Goal: Task Accomplishment & Management: Manage account settings

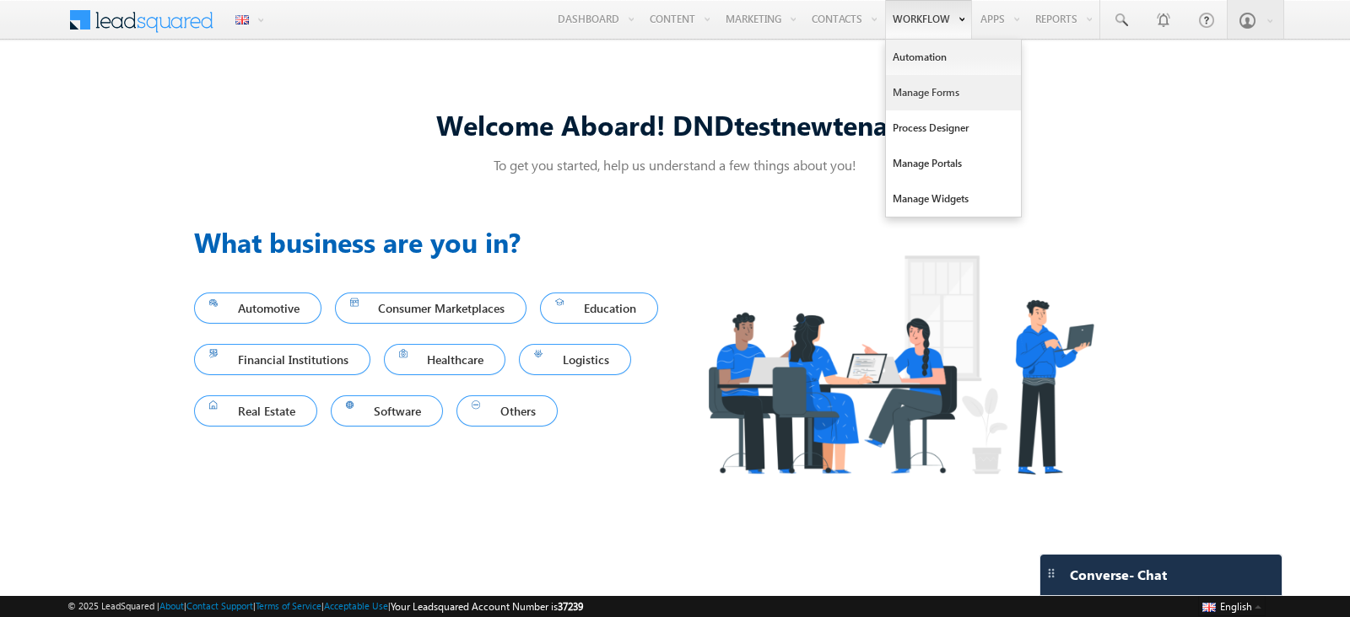
click at [928, 100] on link "Manage Forms" at bounding box center [953, 92] width 135 height 35
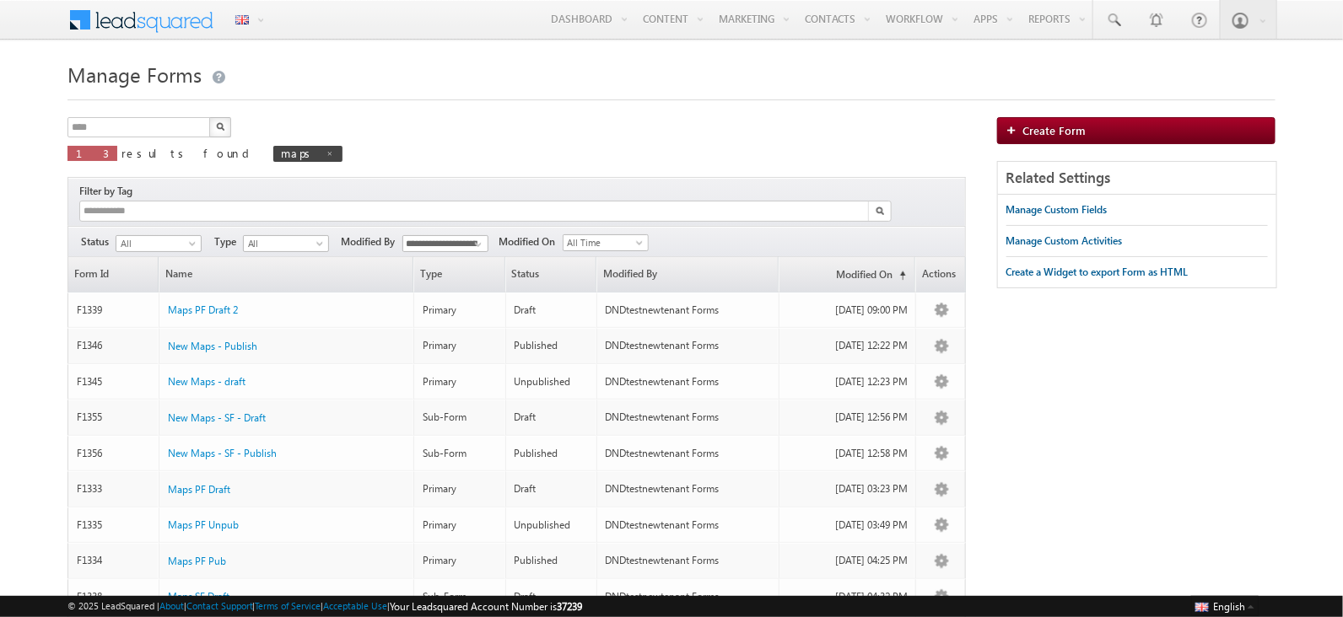
drag, startPoint x: 1073, startPoint y: 126, endPoint x: 708, endPoint y: 119, distance: 365.3
click at [708, 119] on div "**** X 13 results found maps" at bounding box center [516, 145] width 898 height 56
click at [1054, 132] on span "Create Form" at bounding box center [1054, 130] width 63 height 14
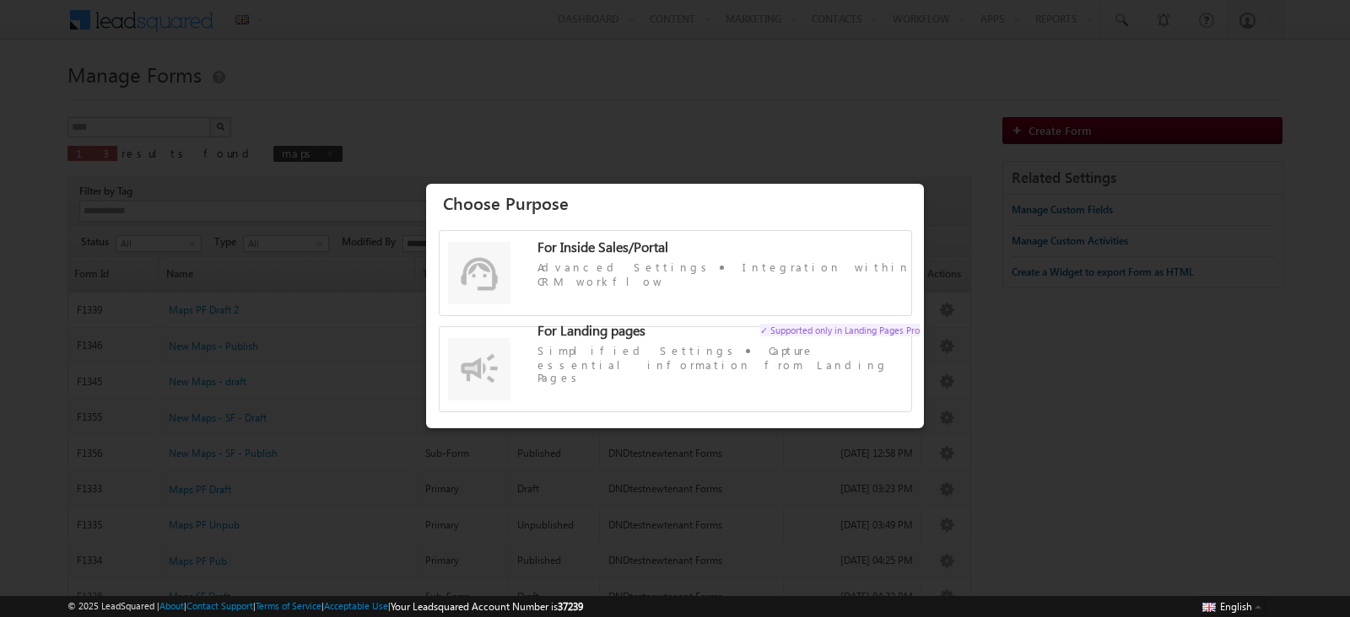
drag, startPoint x: 585, startPoint y: 323, endPoint x: 581, endPoint y: 297, distance: 26.5
click at [583, 319] on label "For Inside Sales/Portal Advanced Settings Integration within CRM workflow" at bounding box center [675, 282] width 472 height 84
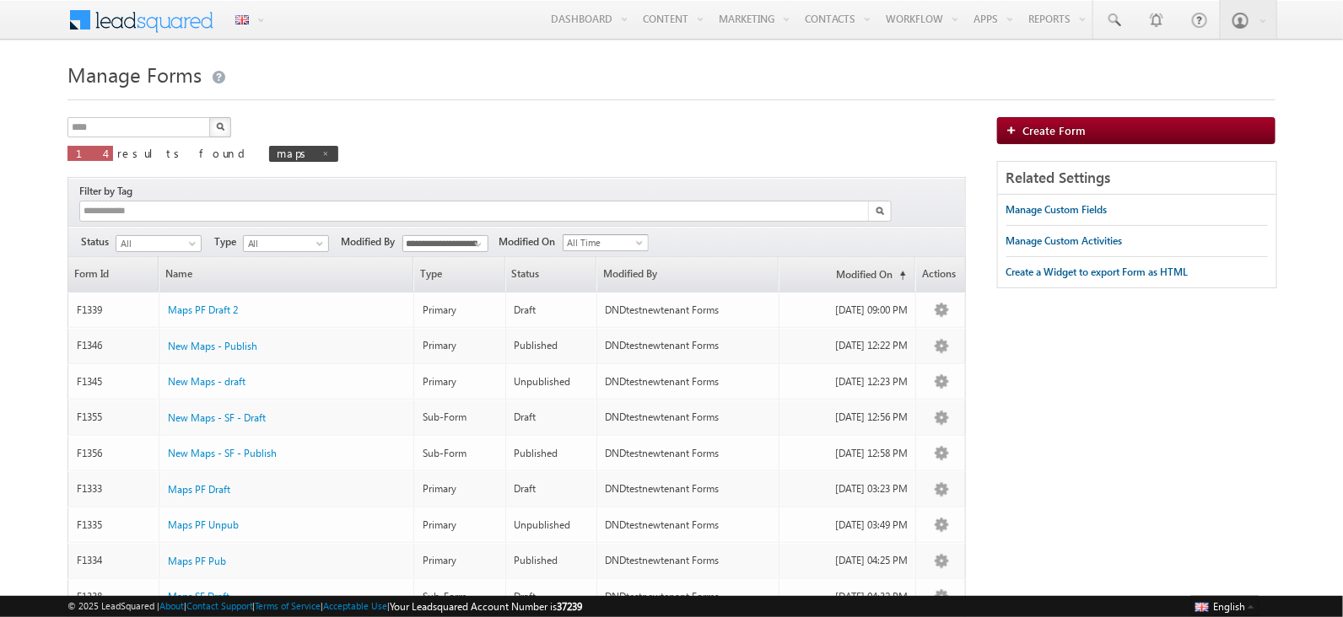
click at [640, 240] on span at bounding box center [640, 246] width 13 height 13
click at [628, 294] on link "[DATE]" at bounding box center [608, 295] width 85 height 15
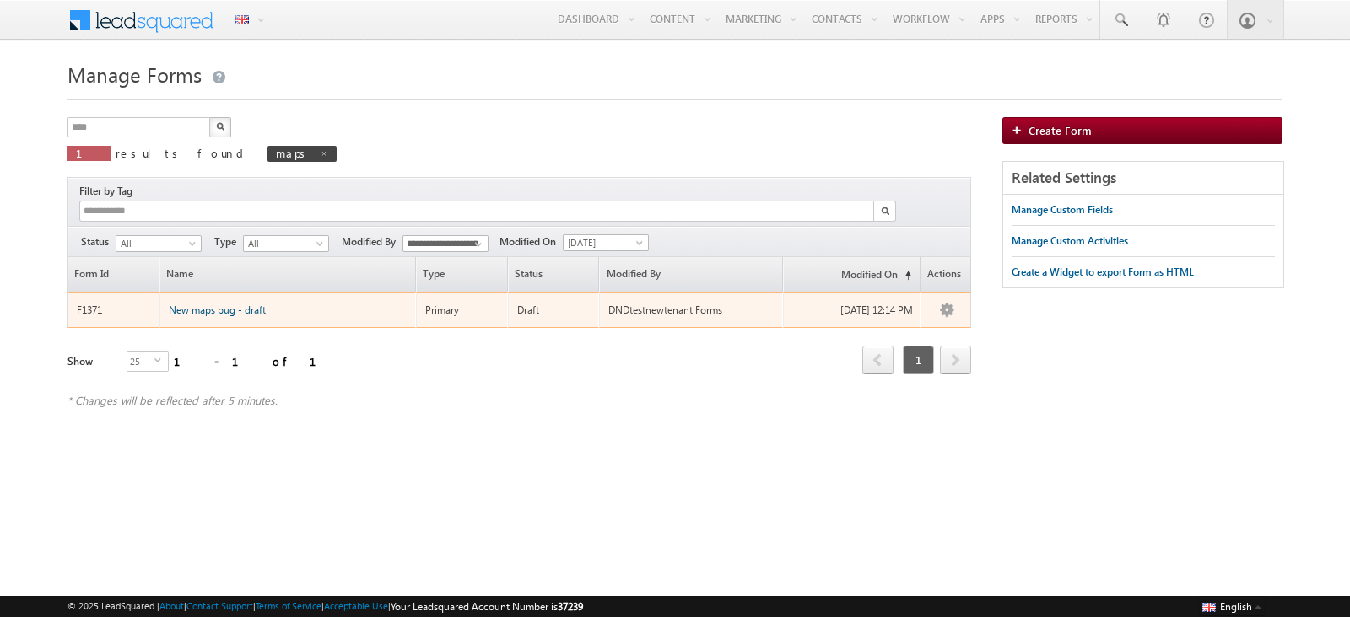
click at [220, 304] on span "New maps bug - draft" at bounding box center [217, 310] width 97 height 13
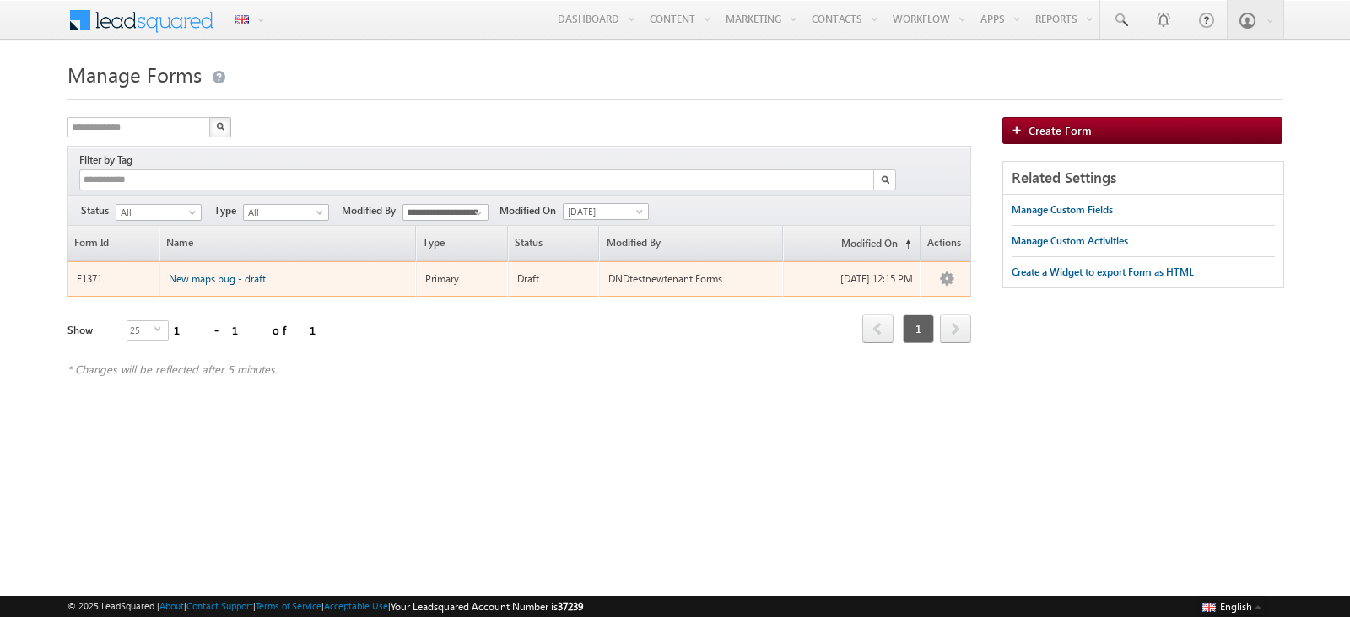
click at [256, 272] on span "New maps bug - draft" at bounding box center [217, 278] width 97 height 13
click at [253, 272] on span "New maps bug - draft" at bounding box center [217, 278] width 97 height 13
click at [240, 267] on div "New maps bug - draft" at bounding box center [289, 274] width 240 height 19
click at [244, 272] on span "New maps bug - draft" at bounding box center [217, 278] width 97 height 13
click at [229, 272] on span "New maps bug - draft" at bounding box center [217, 278] width 97 height 13
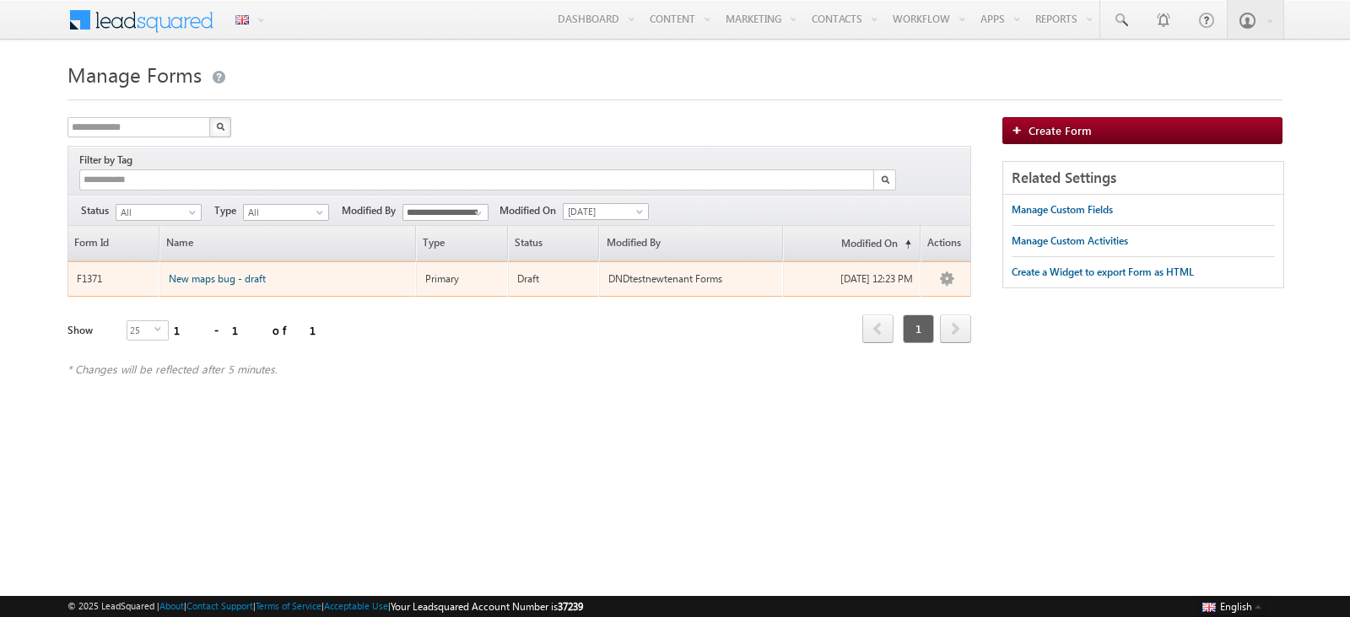
click at [245, 272] on span "New maps bug - draft" at bounding box center [217, 278] width 97 height 13
click at [224, 272] on span "New maps bug - draft" at bounding box center [217, 278] width 97 height 13
click at [207, 272] on span "New maps bug - draft" at bounding box center [217, 278] width 97 height 13
click at [197, 265] on div "New maps bug - draft" at bounding box center [289, 274] width 240 height 19
click at [255, 272] on span "New maps bug - draft" at bounding box center [217, 278] width 97 height 13
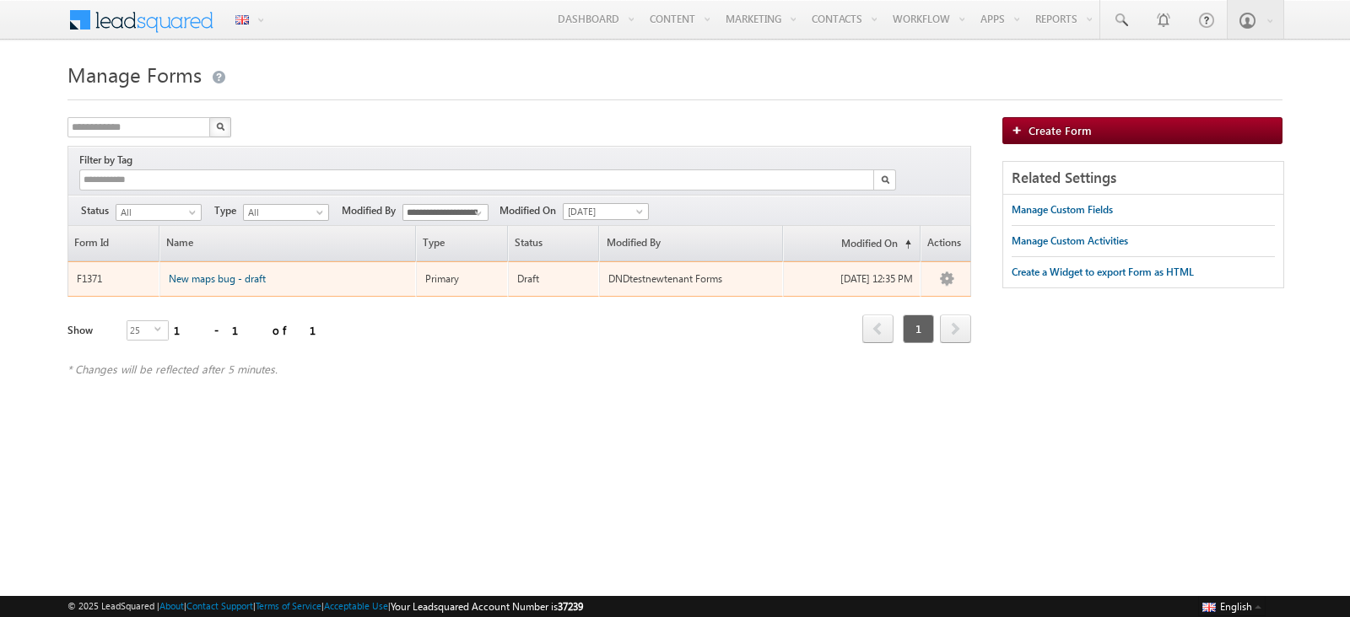
click at [226, 272] on span "New maps bug - draft" at bounding box center [217, 278] width 97 height 13
click at [240, 272] on span "New maps bug - draft" at bounding box center [217, 278] width 97 height 13
click at [222, 272] on span "New maps bug - draft" at bounding box center [217, 278] width 97 height 13
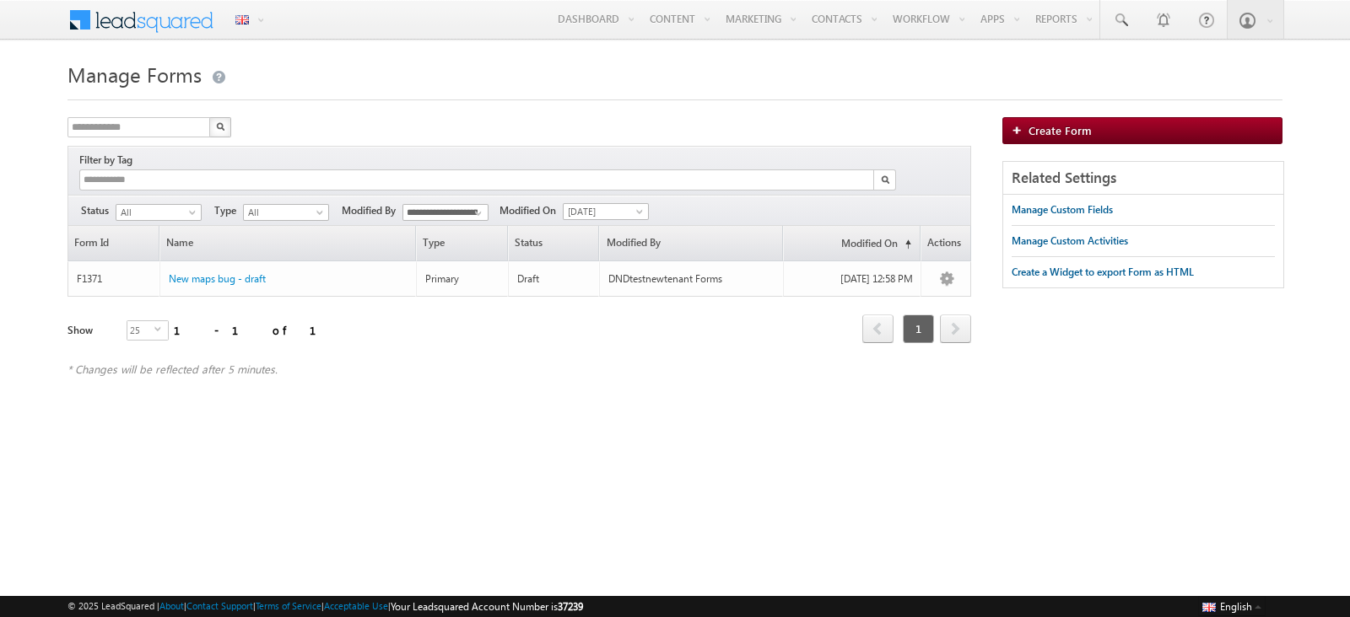
drag, startPoint x: 650, startPoint y: 94, endPoint x: 658, endPoint y: 111, distance: 17.7
click at [650, 97] on div at bounding box center [674, 94] width 1215 height 11
click at [740, 111] on div "**********" at bounding box center [674, 225] width 1215 height 337
click at [425, 90] on div at bounding box center [674, 94] width 1215 height 11
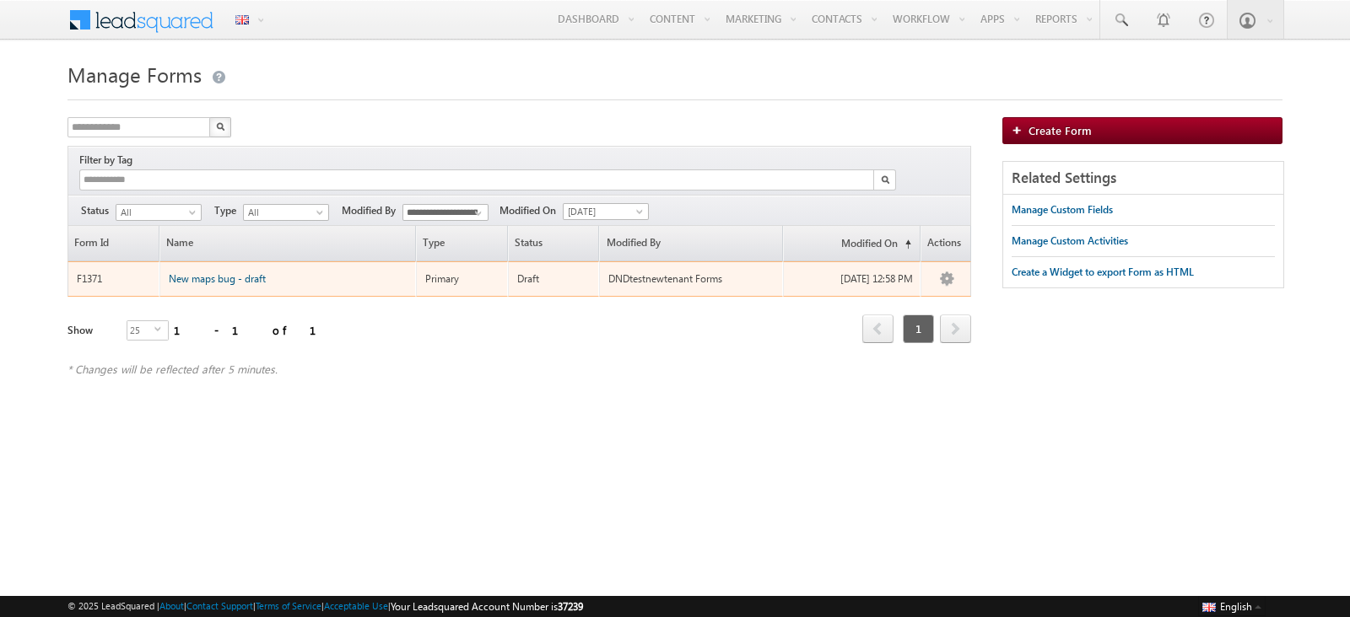
click at [245, 272] on span "New maps bug - draft" at bounding box center [217, 278] width 97 height 13
click at [226, 272] on span "New maps bug - draft" at bounding box center [217, 278] width 97 height 13
click at [250, 272] on span "New maps bug - draft" at bounding box center [217, 278] width 97 height 13
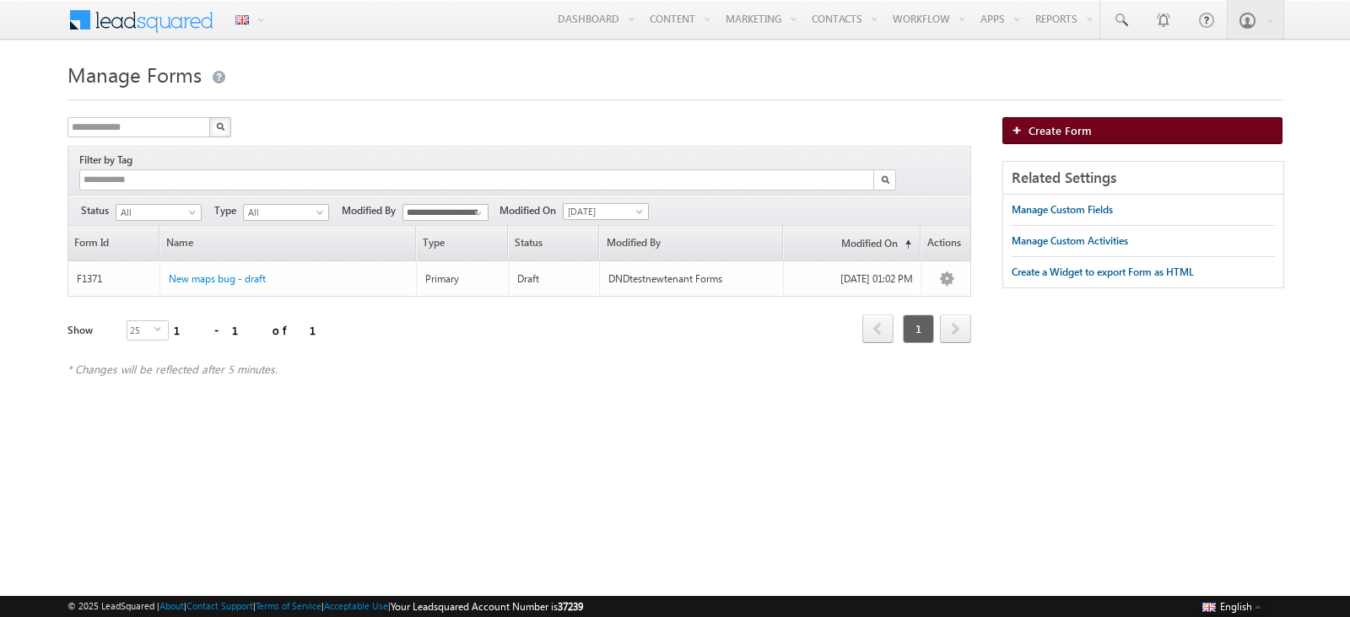
click at [1131, 125] on link "Create Form" at bounding box center [1142, 130] width 280 height 27
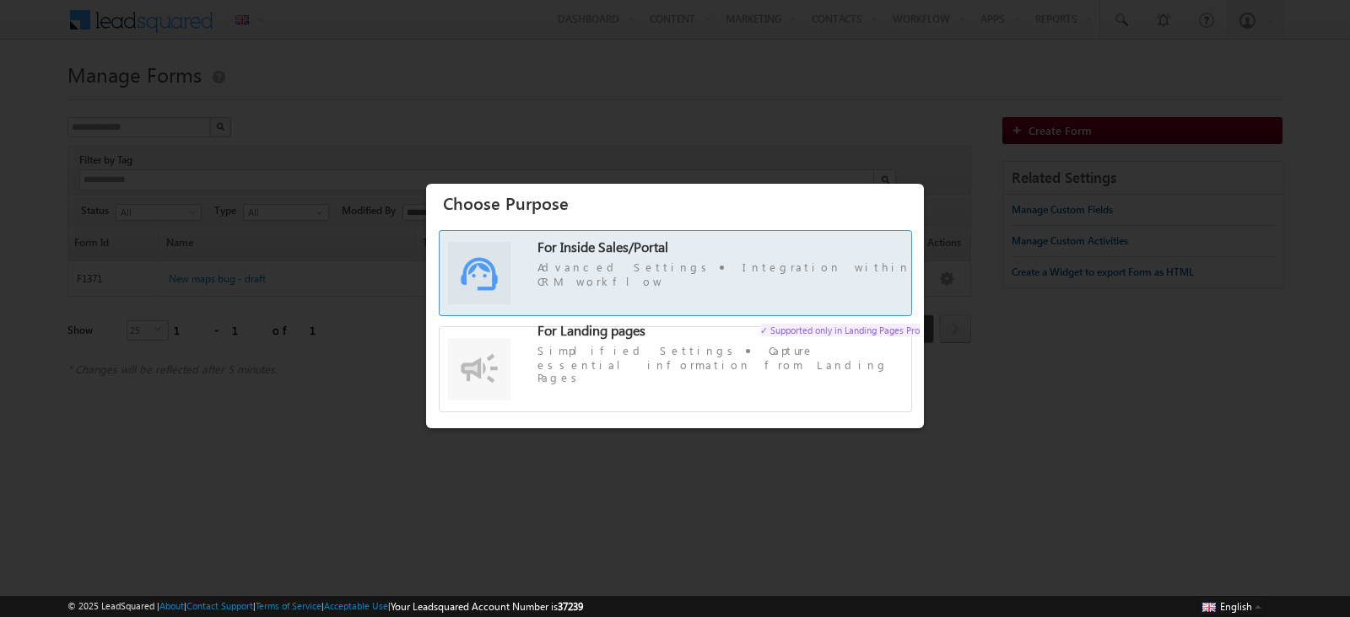
click at [670, 280] on span "Advanced Settings Integration within CRM workflow" at bounding box center [728, 274] width 382 height 28
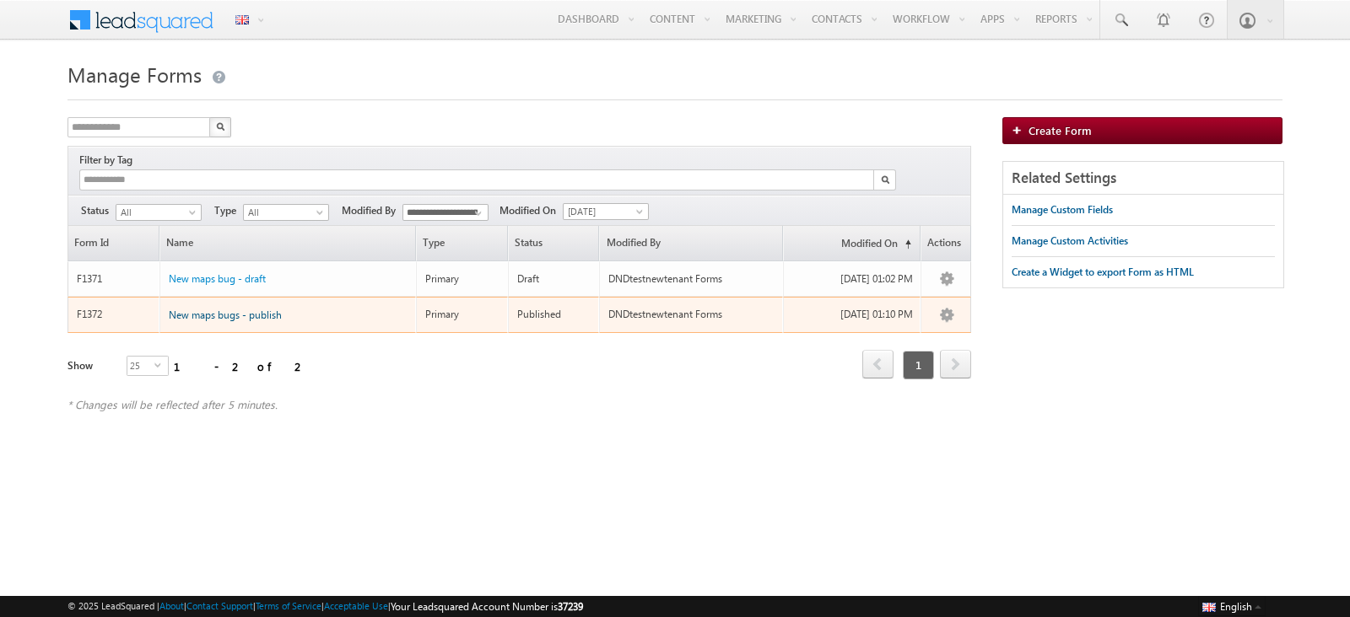
click at [261, 309] on span "New maps bugs - publish" at bounding box center [225, 315] width 113 height 13
click at [253, 309] on span "New maps bugs - publish" at bounding box center [225, 315] width 113 height 13
click at [233, 309] on span "New maps bugs - publish" at bounding box center [225, 315] width 113 height 13
